Goal: Check status: Check status

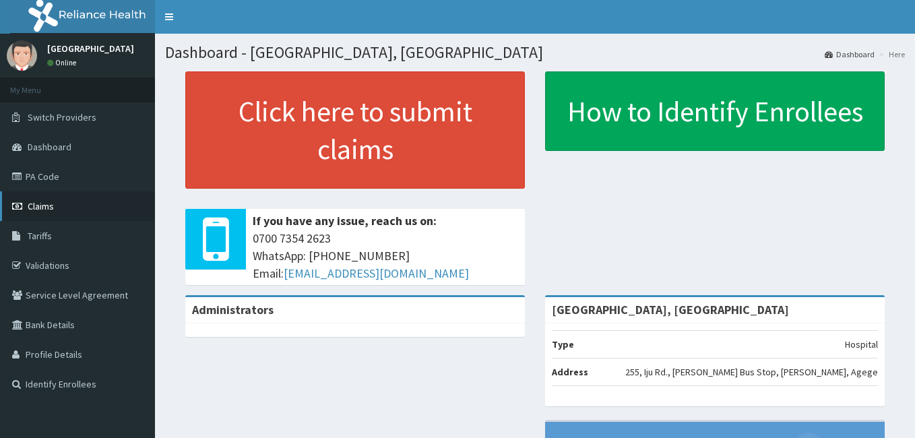
click at [65, 200] on link "Claims" at bounding box center [77, 206] width 155 height 30
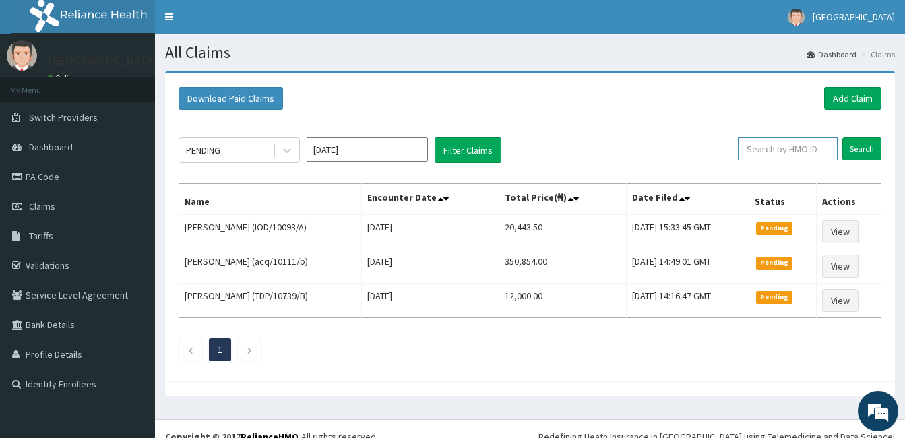
click at [803, 144] on input "text" at bounding box center [788, 148] width 100 height 23
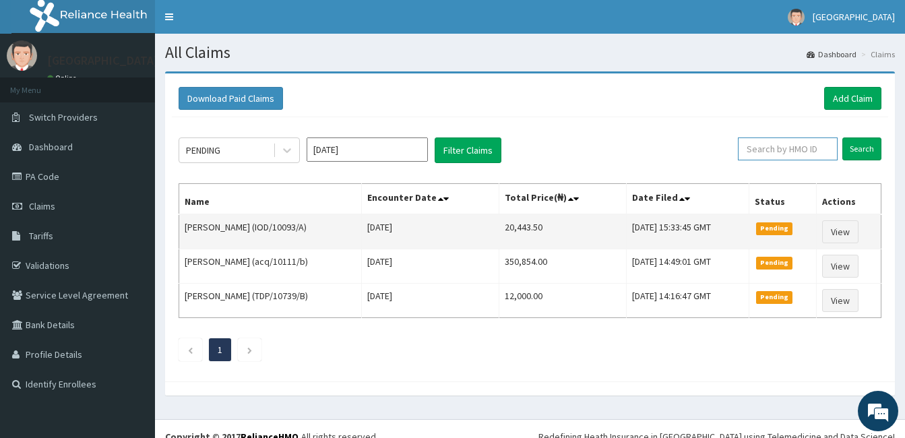
scroll to position [16, 0]
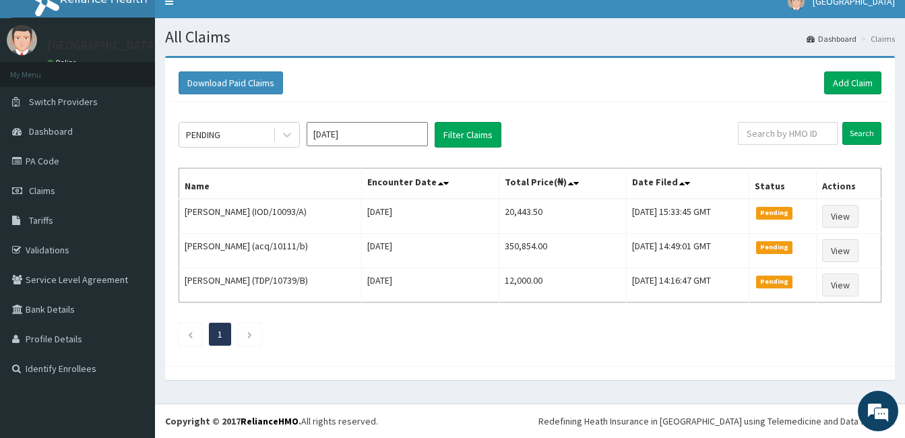
drag, startPoint x: 251, startPoint y: 229, endPoint x: 714, endPoint y: 137, distance: 472.8
click at [714, 137] on div "PENDING Sep 2025 Filter Claims" at bounding box center [458, 135] width 559 height 26
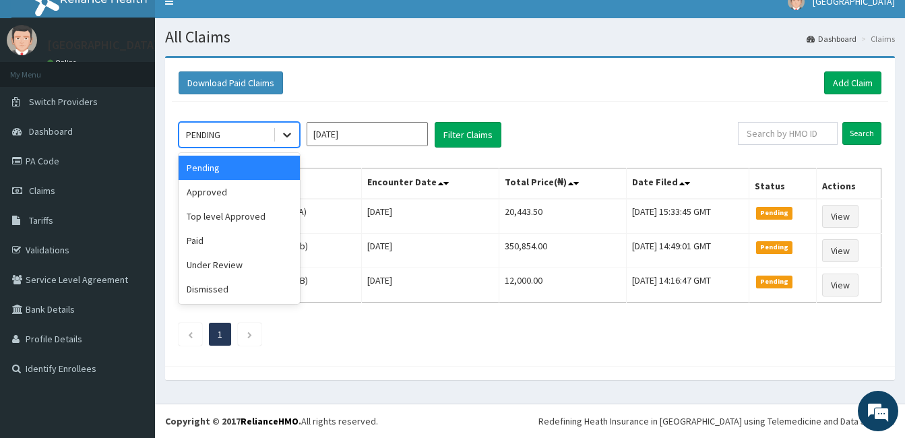
click at [286, 134] on icon at bounding box center [286, 134] width 13 height 13
click at [210, 194] on div "Approved" at bounding box center [239, 192] width 121 height 24
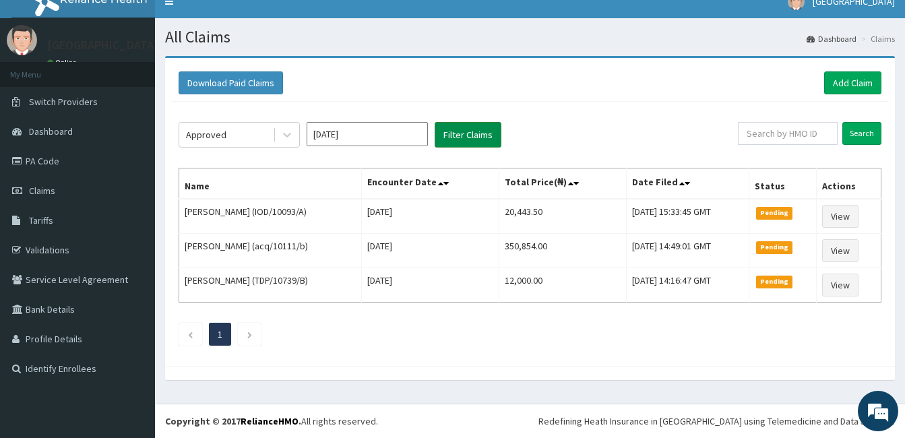
click at [466, 140] on button "Filter Claims" at bounding box center [468, 135] width 67 height 26
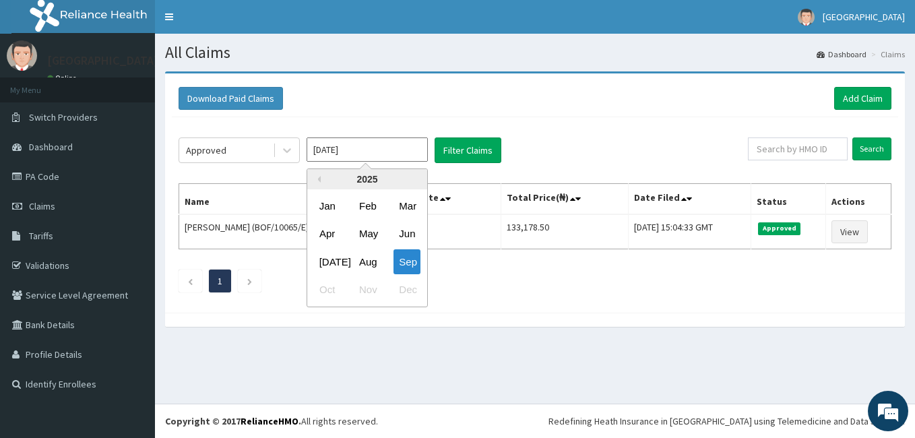
click at [386, 146] on input "[DATE]" at bounding box center [367, 149] width 121 height 24
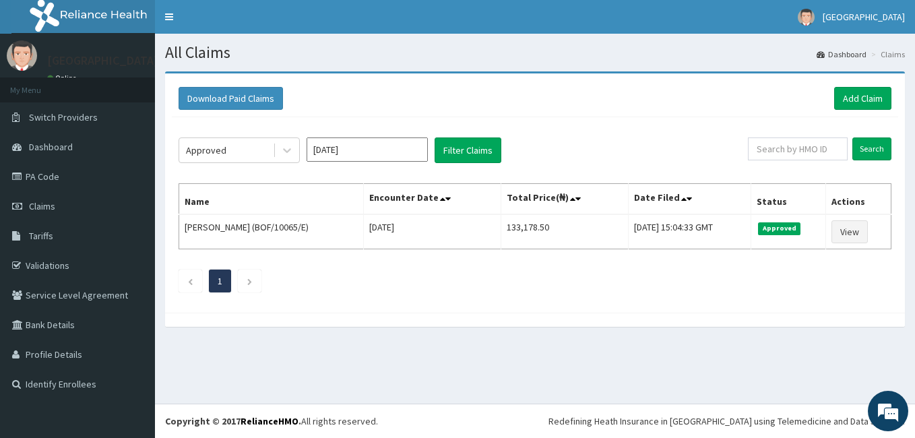
click at [678, 137] on div "Approved Sep 2025 Filter Claims" at bounding box center [464, 150] width 570 height 26
click at [286, 147] on icon at bounding box center [286, 150] width 13 height 13
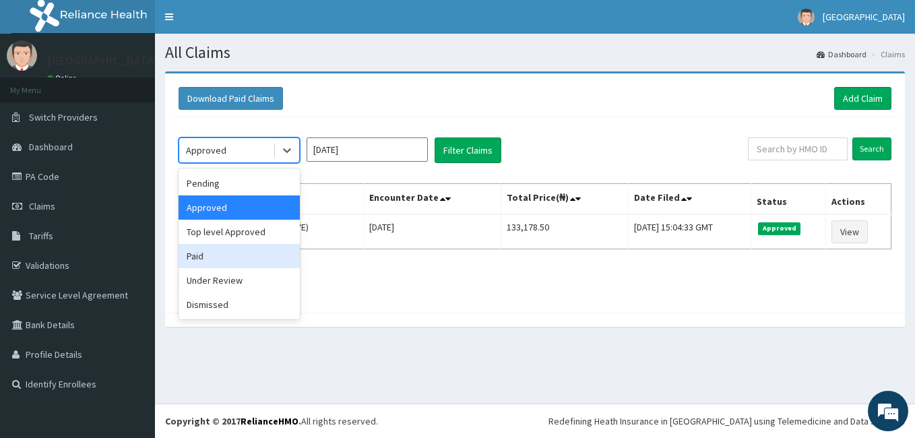
click at [202, 261] on div "Paid" at bounding box center [239, 256] width 121 height 24
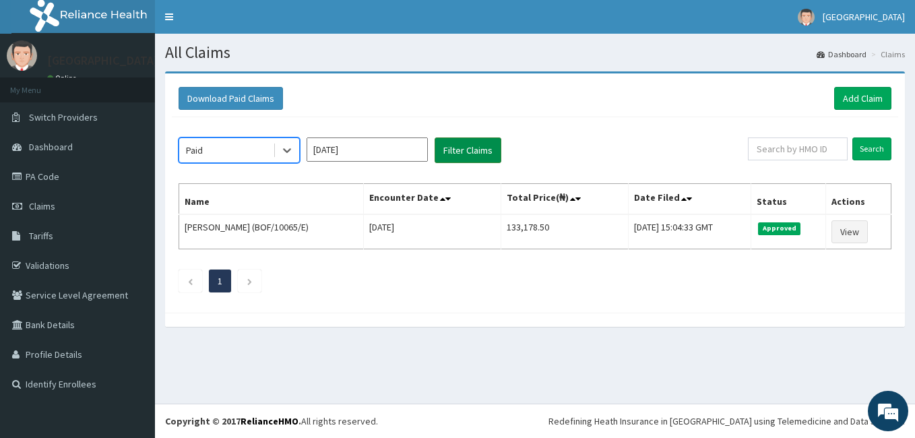
click at [452, 150] on button "Filter Claims" at bounding box center [468, 150] width 67 height 26
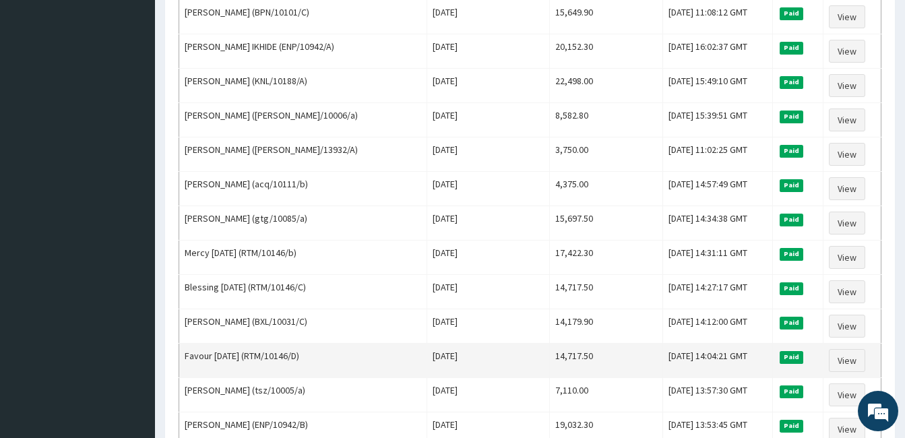
scroll to position [1348, 0]
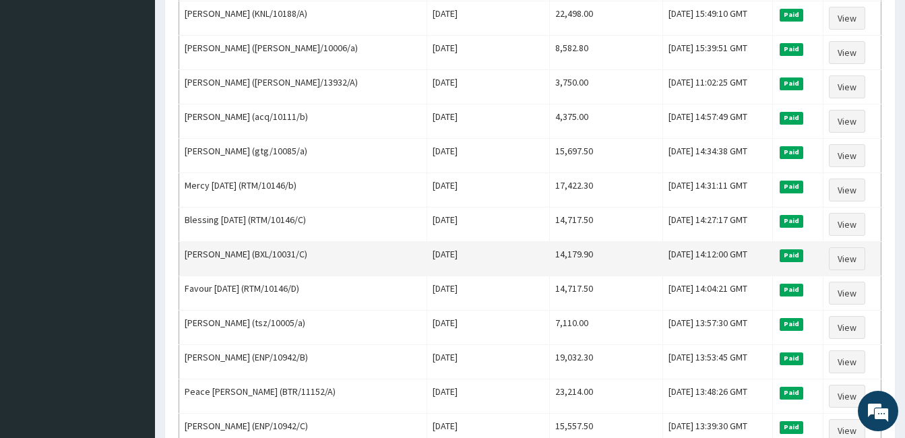
drag, startPoint x: 538, startPoint y: 262, endPoint x: 561, endPoint y: 270, distance: 24.3
click at [561, 270] on td "14,179.90" at bounding box center [606, 259] width 114 height 34
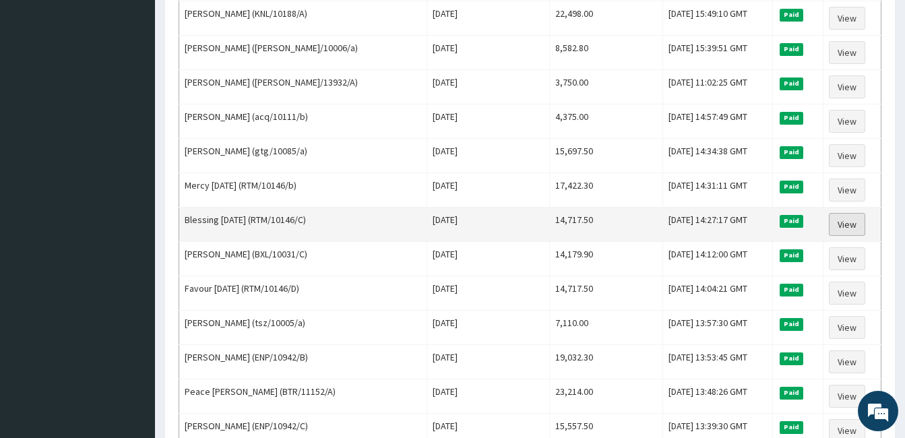
click at [856, 219] on link "View" at bounding box center [847, 224] width 36 height 23
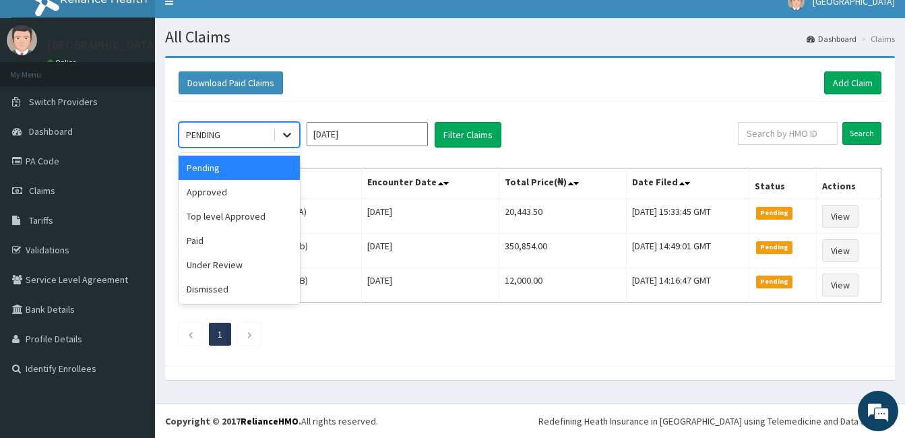
click at [289, 135] on icon at bounding box center [287, 135] width 8 height 5
click at [210, 245] on div "Paid" at bounding box center [239, 240] width 121 height 24
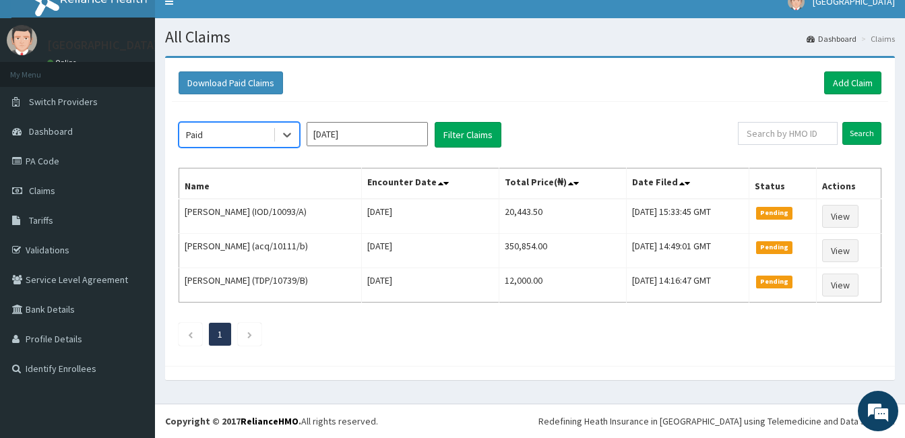
click at [412, 133] on input "[DATE]" at bounding box center [367, 134] width 121 height 24
click at [478, 134] on button "Filter Claims" at bounding box center [468, 135] width 67 height 26
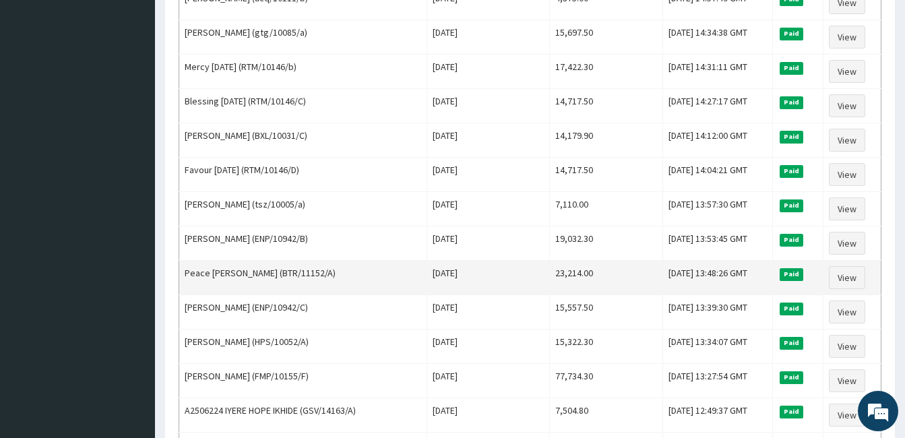
scroll to position [1429, 0]
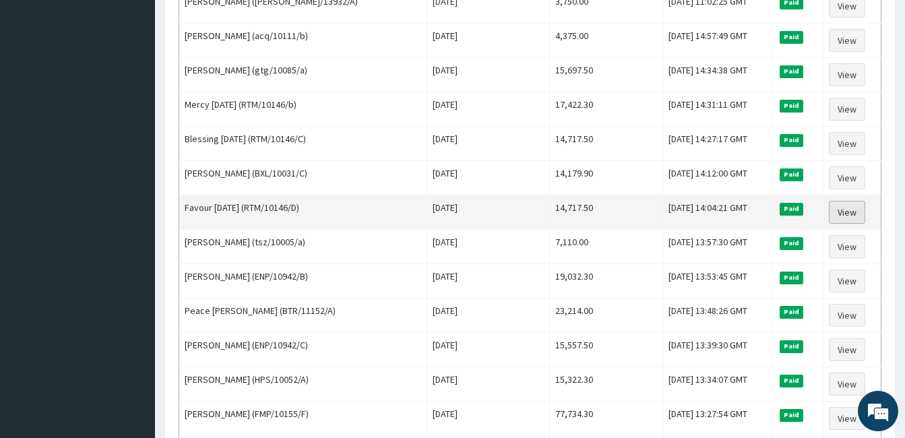
click at [851, 208] on link "View" at bounding box center [847, 212] width 36 height 23
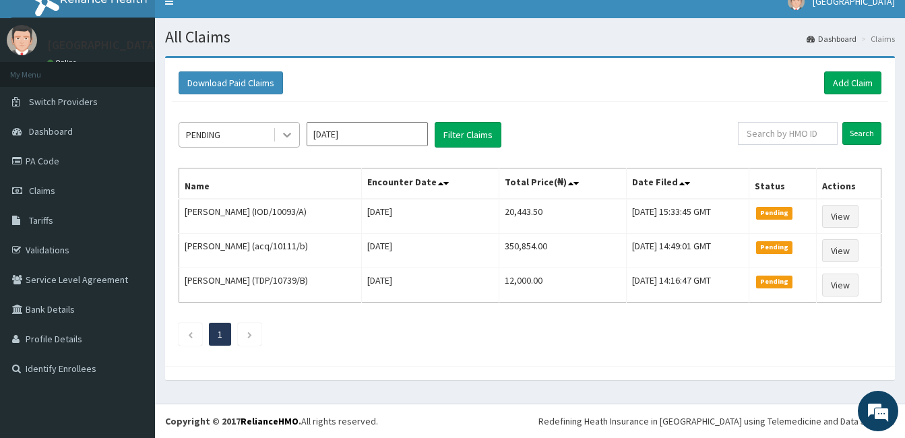
click at [293, 140] on icon at bounding box center [286, 134] width 13 height 13
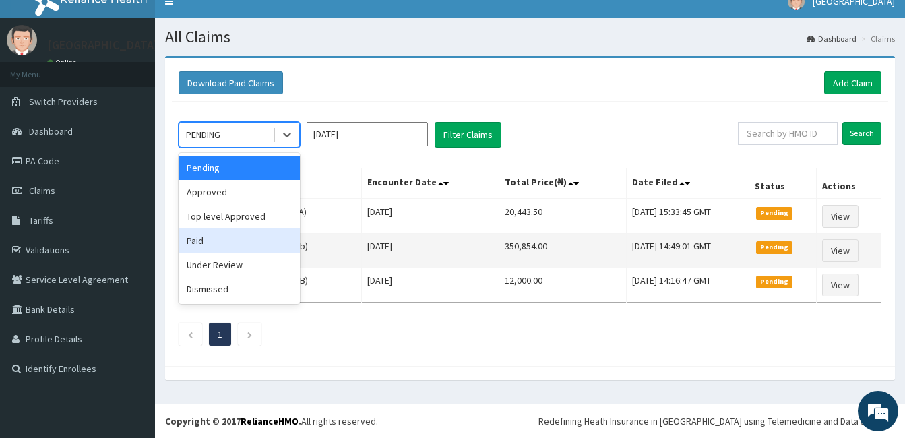
click at [209, 243] on div "Paid" at bounding box center [239, 240] width 121 height 24
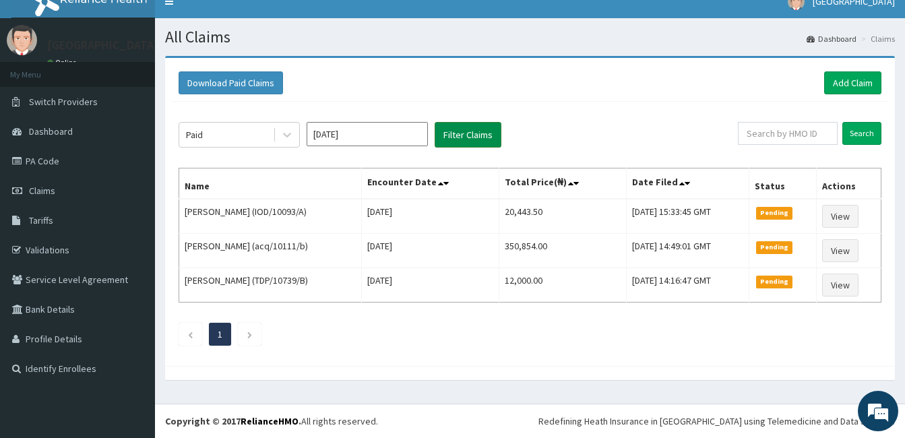
click at [463, 130] on button "Filter Claims" at bounding box center [468, 135] width 67 height 26
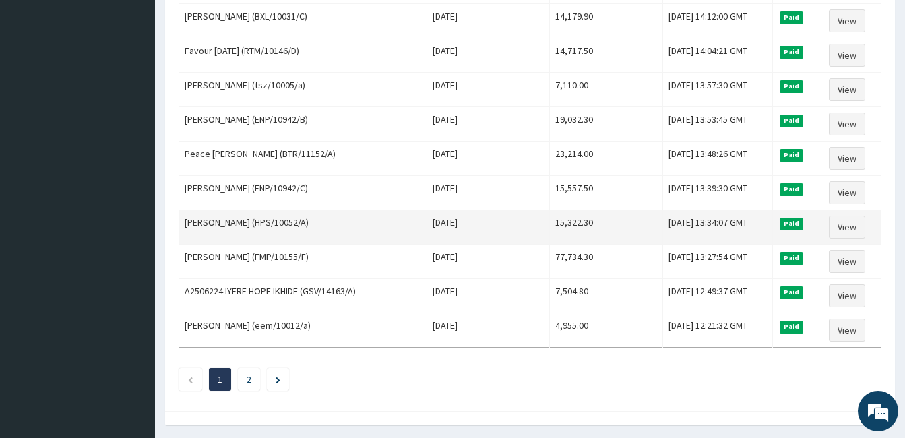
scroll to position [1496, 0]
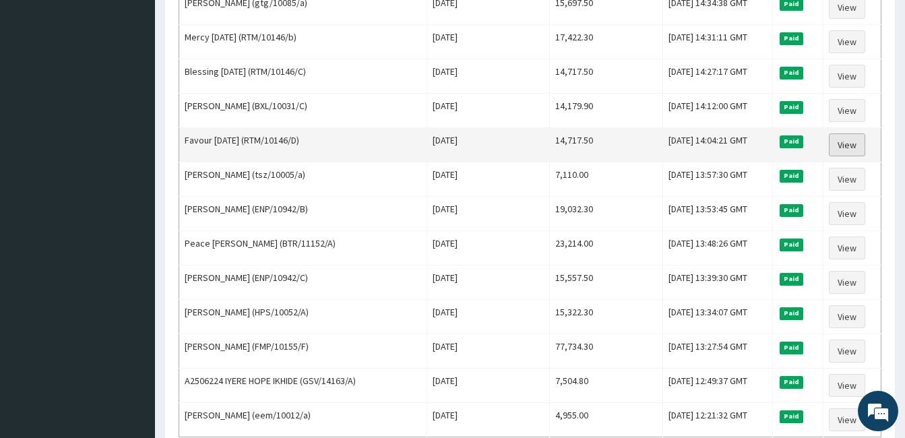
click at [853, 144] on link "View" at bounding box center [847, 144] width 36 height 23
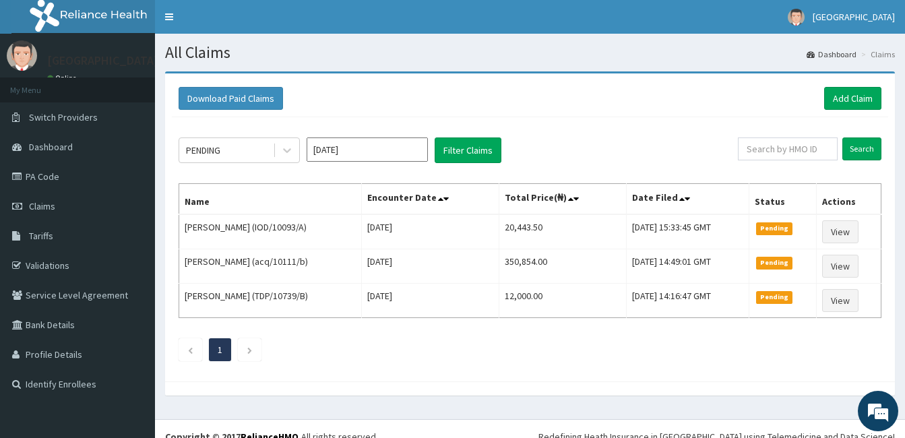
scroll to position [16, 0]
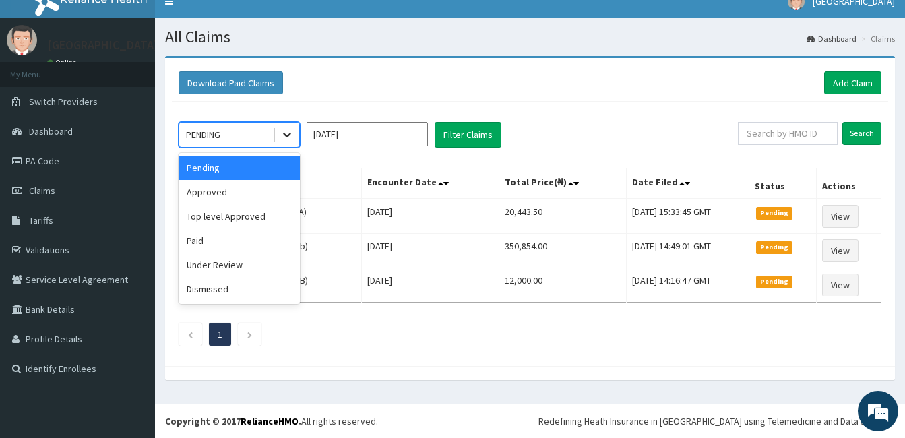
drag, startPoint x: 285, startPoint y: 136, endPoint x: 281, endPoint y: 142, distance: 7.3
click at [285, 137] on icon at bounding box center [286, 134] width 13 height 13
click at [209, 241] on div "Paid" at bounding box center [239, 240] width 121 height 24
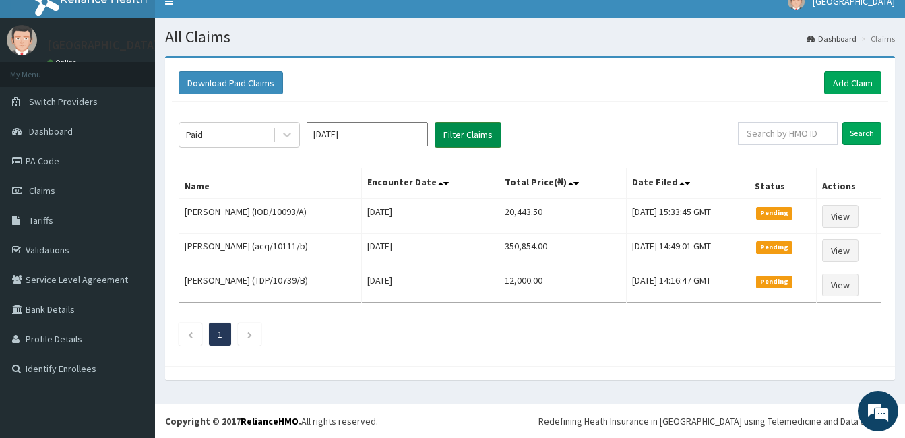
click at [452, 138] on button "Filter Claims" at bounding box center [468, 135] width 67 height 26
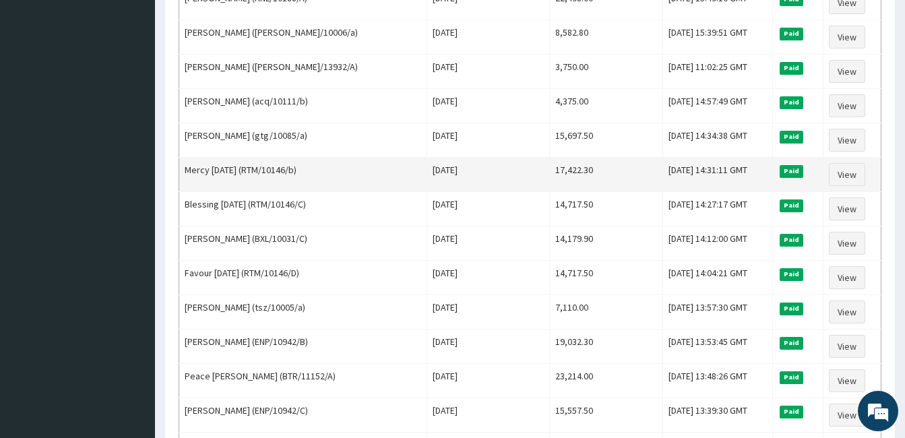
scroll to position [0, 0]
click at [850, 175] on link "View" at bounding box center [847, 174] width 36 height 23
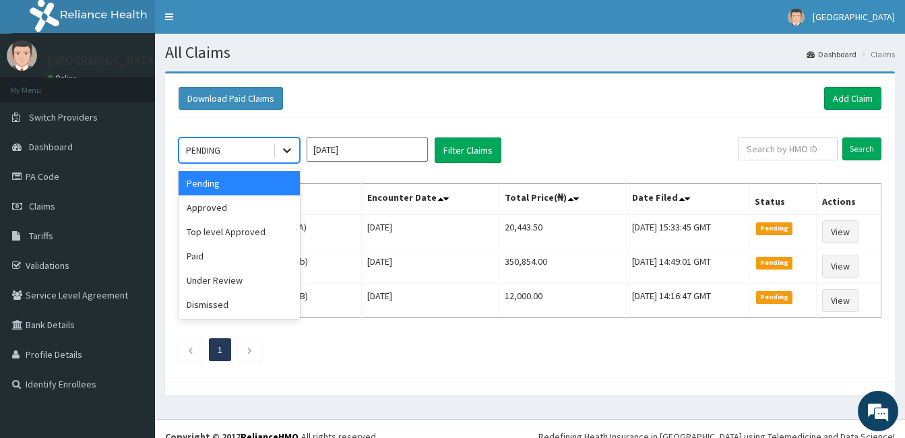
click at [284, 148] on icon at bounding box center [286, 150] width 13 height 13
click at [207, 262] on div "Paid" at bounding box center [239, 256] width 121 height 24
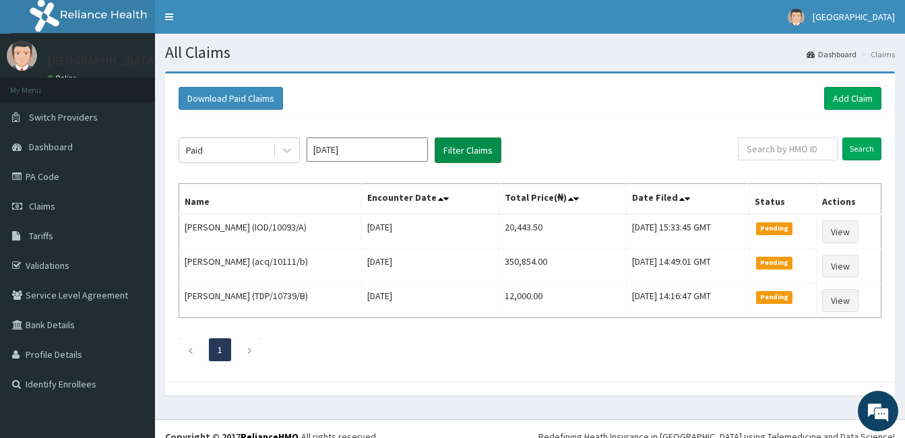
click at [470, 158] on button "Filter Claims" at bounding box center [468, 150] width 67 height 26
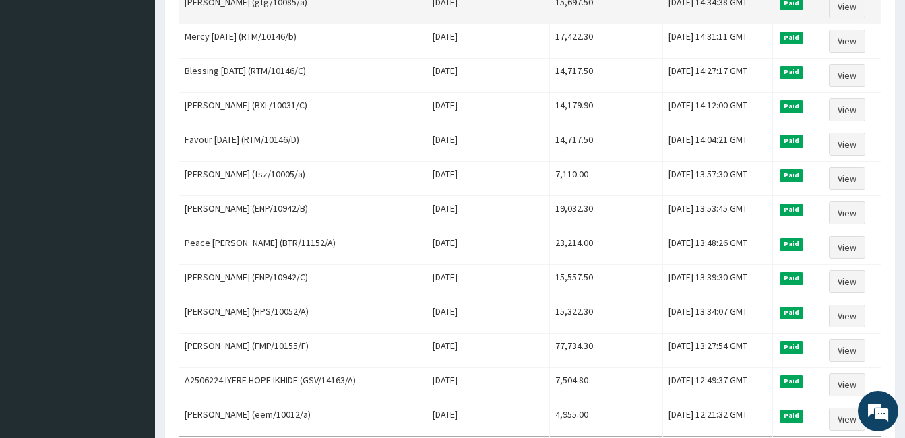
scroll to position [1496, 0]
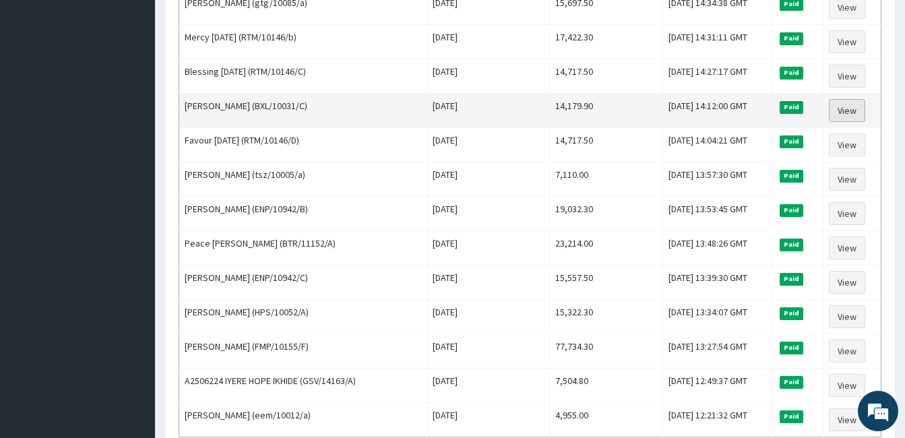
click at [858, 108] on link "View" at bounding box center [847, 110] width 36 height 23
